Goal: Task Accomplishment & Management: Use online tool/utility

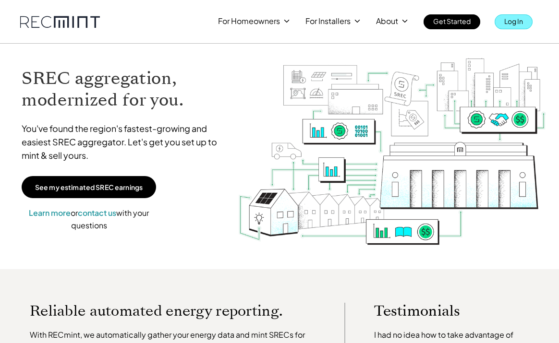
click at [499, 26] on link "Log In" at bounding box center [514, 21] width 38 height 15
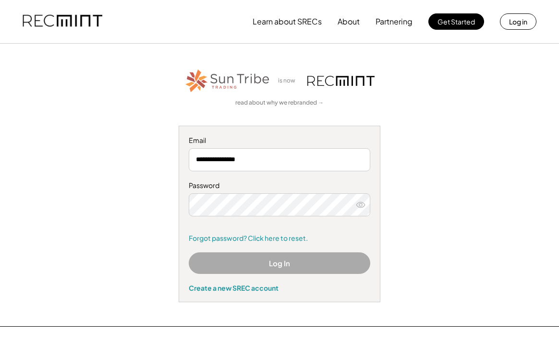
click at [254, 261] on button "Log In" at bounding box center [279, 264] width 181 height 22
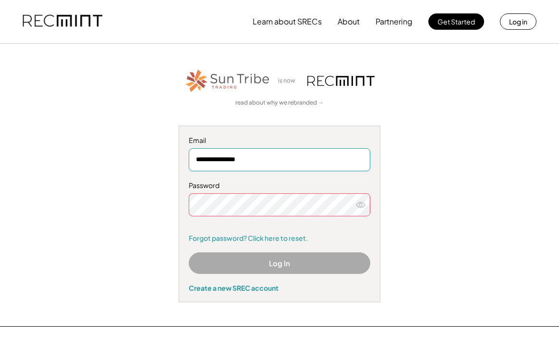
click at [261, 157] on input "**********" at bounding box center [279, 159] width 181 height 23
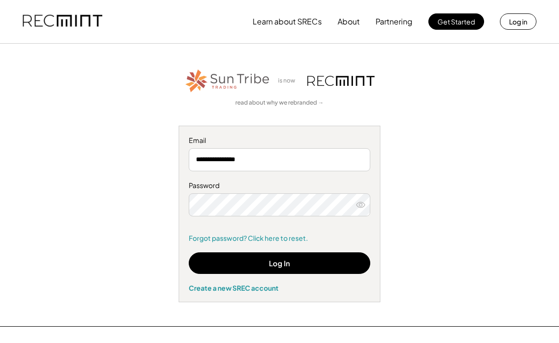
click at [314, 273] on button "Log In" at bounding box center [279, 264] width 181 height 22
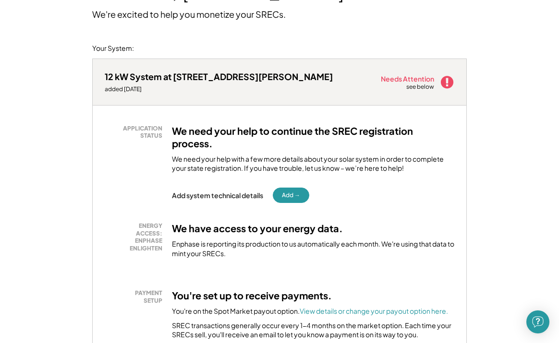
scroll to position [82, 0]
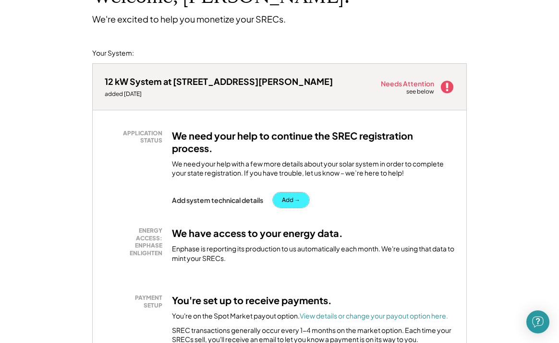
click at [288, 203] on button "Add →" at bounding box center [291, 200] width 36 height 15
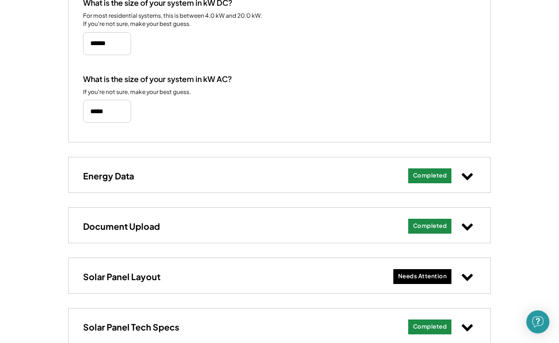
scroll to position [289, 0]
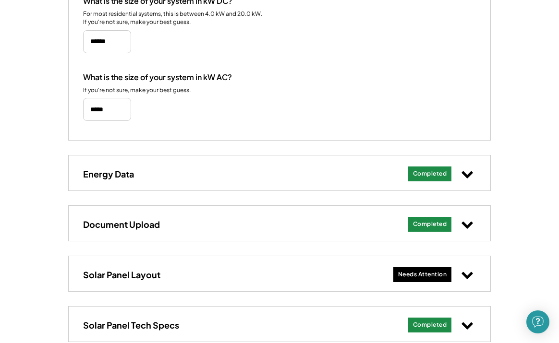
click at [468, 276] on icon at bounding box center [467, 274] width 12 height 12
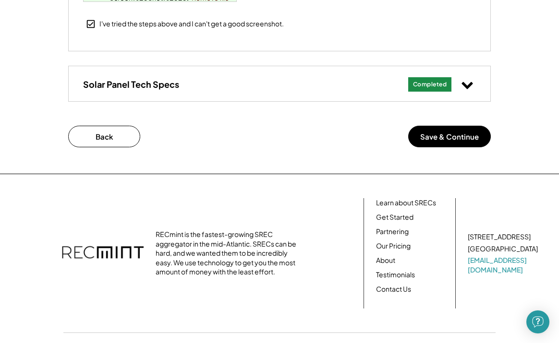
scroll to position [1026, 0]
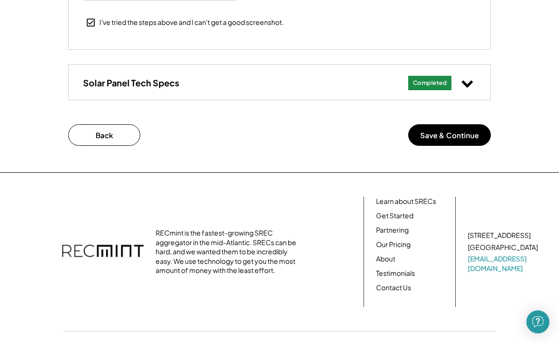
click at [466, 88] on icon at bounding box center [467, 83] width 12 height 12
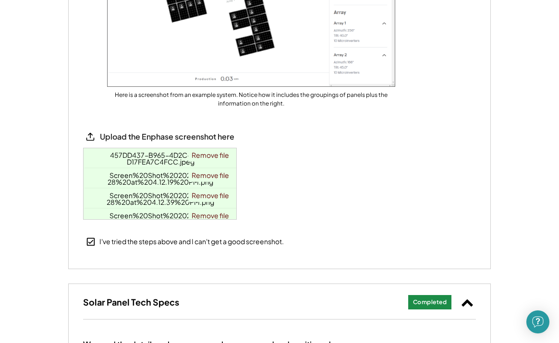
scroll to position [810, 0]
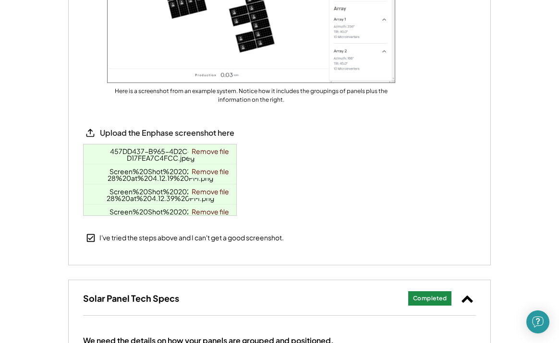
click at [88, 134] on icon at bounding box center [90, 133] width 10 height 10
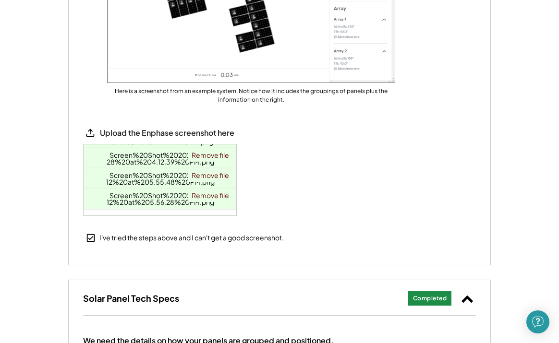
scroll to position [44, 0]
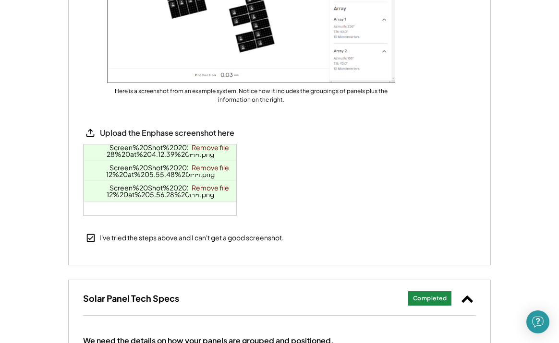
click at [157, 211] on div "Click to upload files, or drag and drop them here 457DD437-B965-4D2C-9D98-D17FE…" at bounding box center [161, 180] width 154 height 71
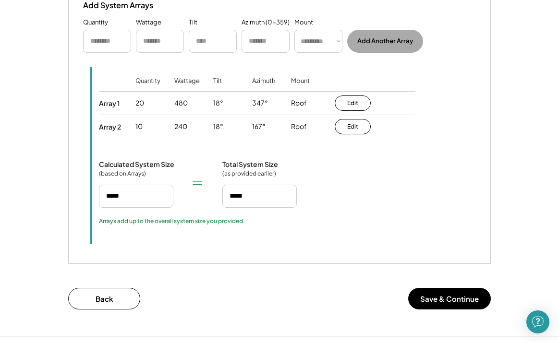
scroll to position [1199, 0]
